Goal: Find specific page/section: Find specific page/section

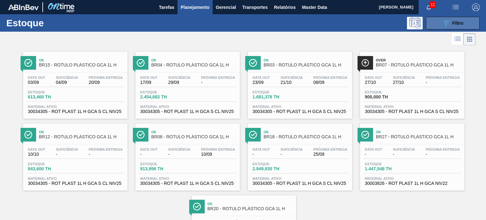
click at [467, 24] on button "089F7B8B-B2A5-4AFE-B5C0-19BA573D28AC Filtro" at bounding box center [453, 23] width 54 height 13
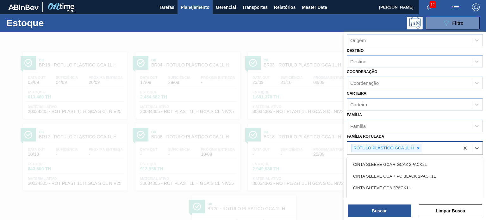
click at [417, 142] on div "RÓTULO PLÁSTICO GCA 1L H" at bounding box center [403, 148] width 112 height 13
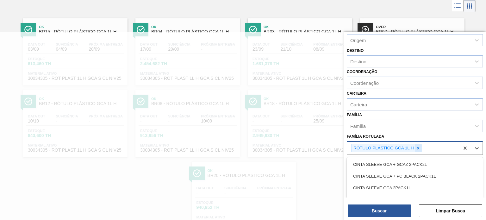
click at [417, 146] on icon at bounding box center [418, 148] width 4 height 4
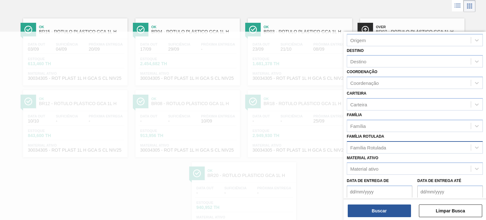
click at [409, 138] on div "Família Rotulada Família Rotulada" at bounding box center [415, 143] width 136 height 22
click at [393, 160] on div "Material ativo Material ativo" at bounding box center [415, 164] width 136 height 22
click at [393, 167] on div "Material ativo" at bounding box center [409, 168] width 124 height 9
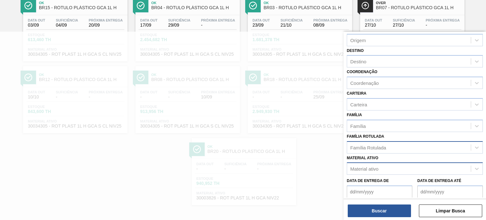
paste ativo "30034325"
type ativo "30034325"
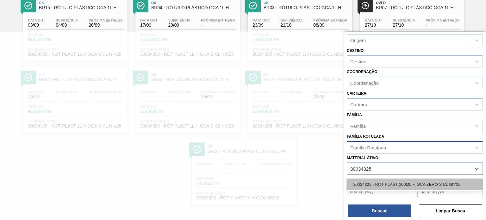
click at [396, 184] on div "30034325 - ROT PLAST 200ML H GCA ZERO S CL NIV25" at bounding box center [415, 184] width 136 height 12
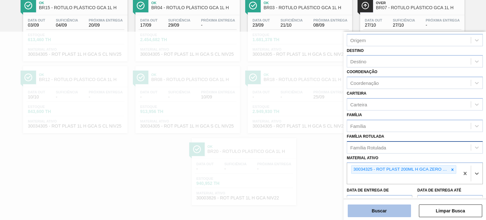
click at [395, 210] on button "Buscar" at bounding box center [379, 210] width 63 height 13
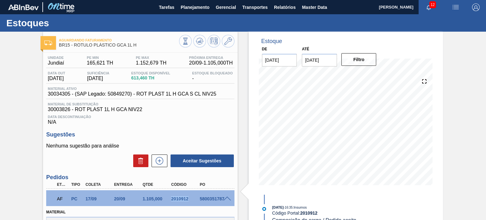
scroll to position [158, 0]
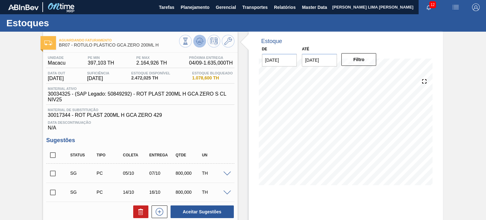
click at [195, 40] on button at bounding box center [199, 41] width 13 height 13
